Goal: Task Accomplishment & Management: Use online tool/utility

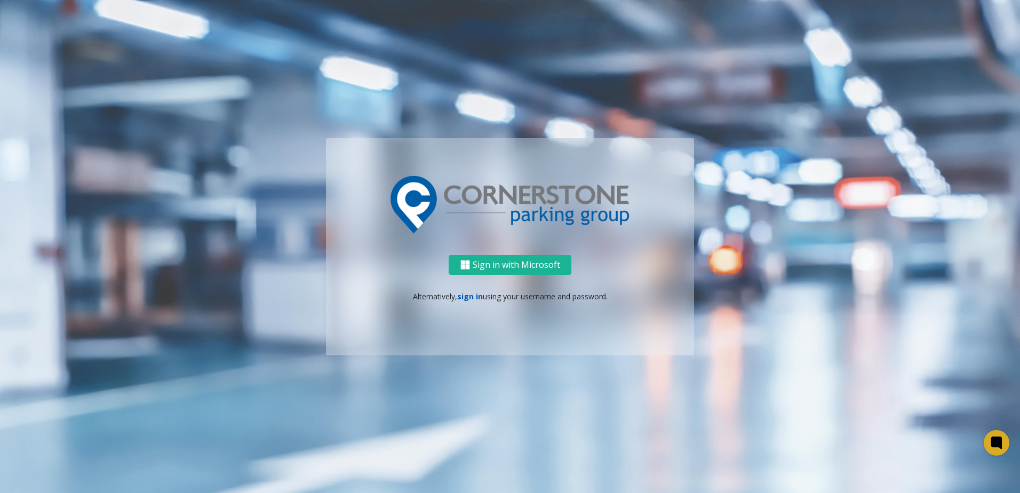
click at [476, 299] on link "sign in" at bounding box center [470, 296] width 26 height 10
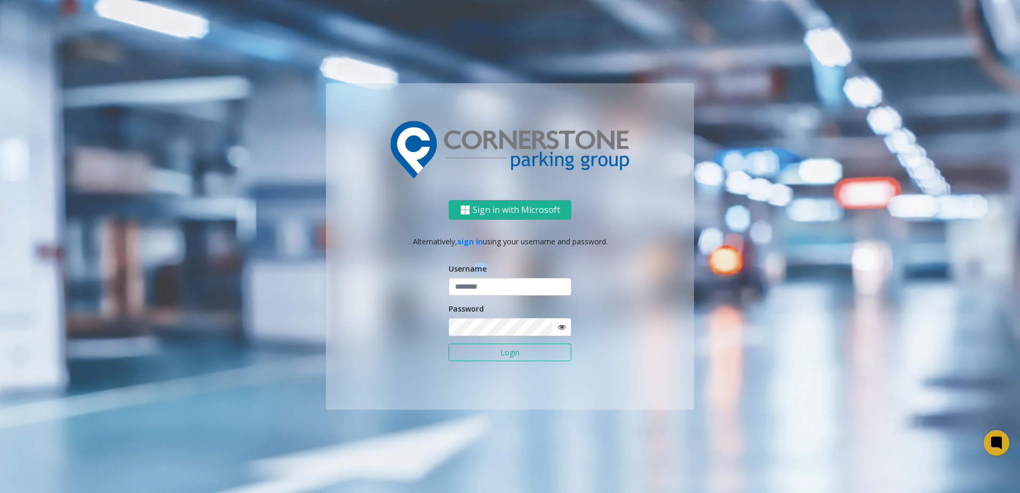
click at [474, 277] on div "Username" at bounding box center [509, 279] width 123 height 33
click at [474, 282] on input "text" at bounding box center [509, 287] width 123 height 18
type input "**********"
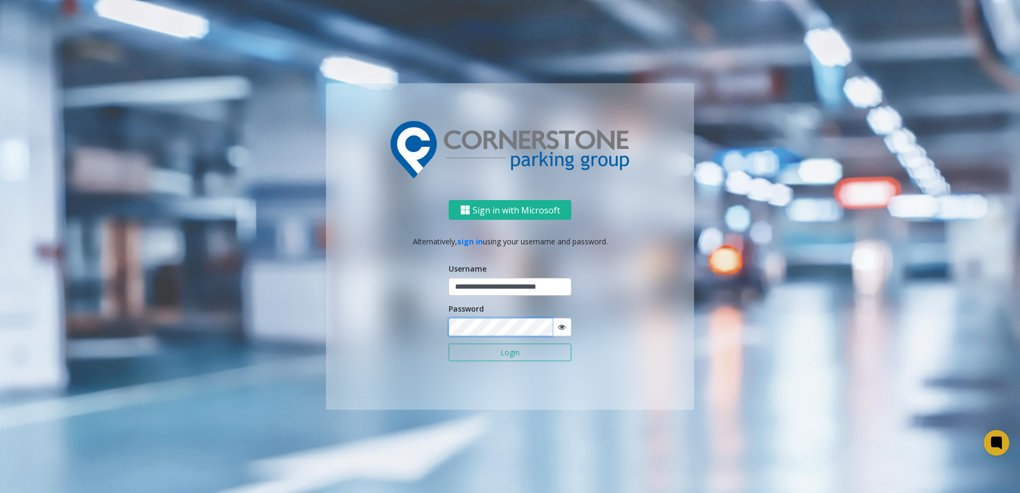
click at [448, 343] on button "Login" at bounding box center [509, 352] width 123 height 18
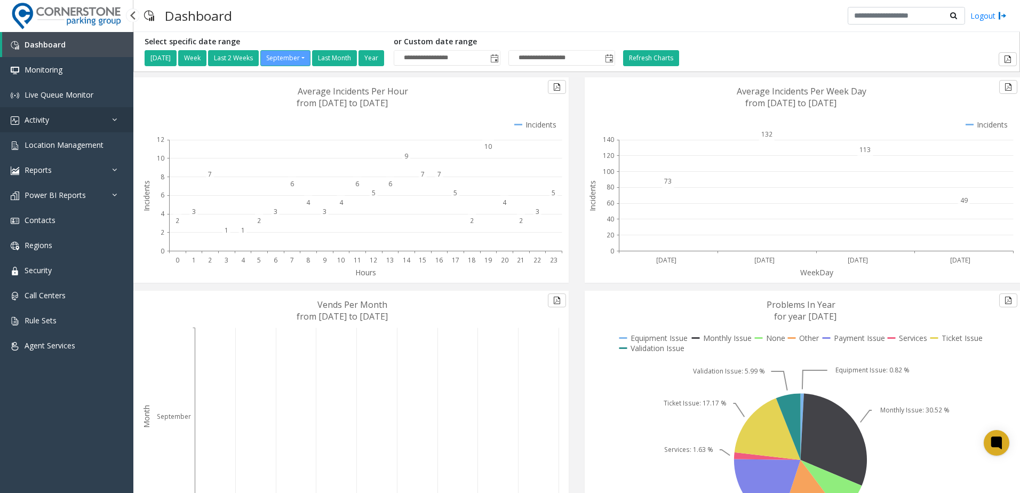
click at [61, 118] on link "Activity" at bounding box center [66, 119] width 133 height 25
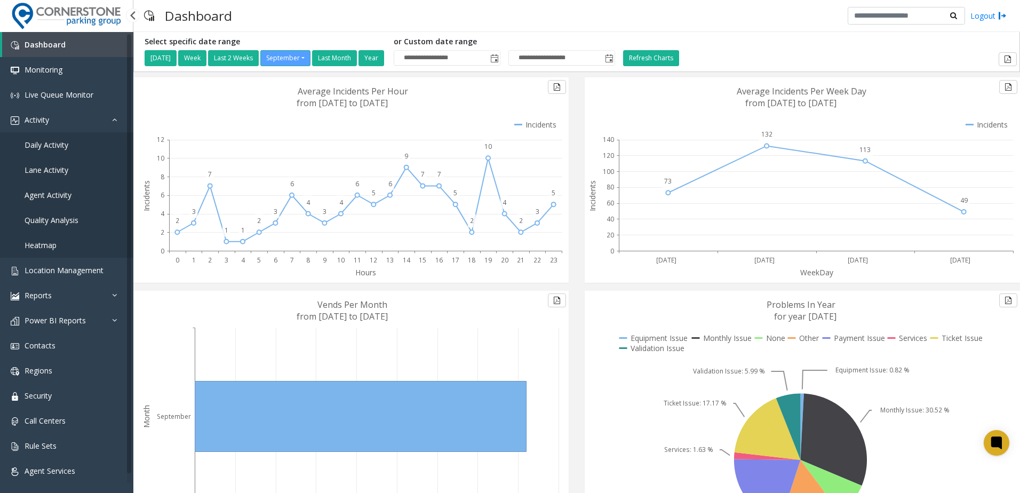
click at [81, 143] on link "Daily Activity" at bounding box center [66, 144] width 133 height 25
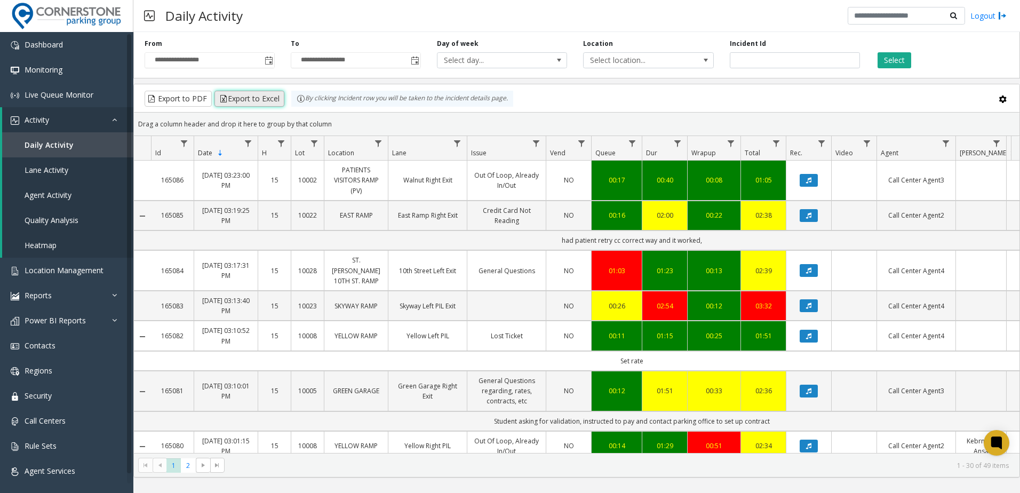
click at [243, 97] on button "Export to Excel" at bounding box center [249, 99] width 70 height 16
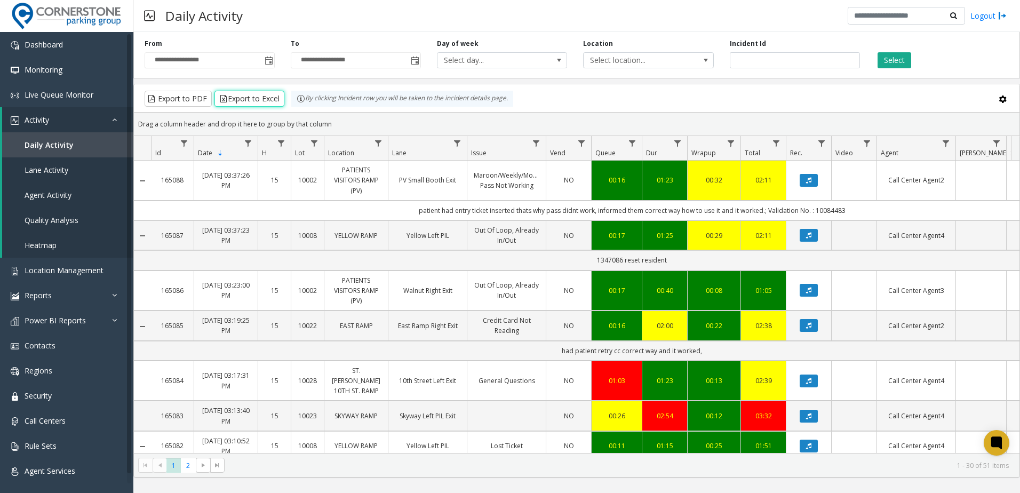
click at [877, 98] on div "Export to PDF Export to Excel By clicking Incident row you will be taken to the…" at bounding box center [576, 99] width 867 height 16
